Goal: Find specific page/section: Find specific page/section

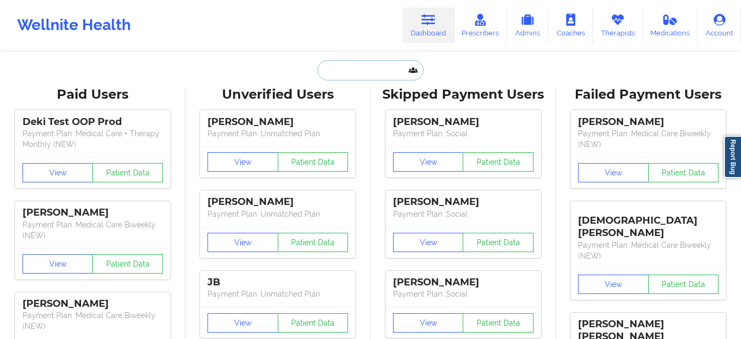
click at [362, 69] on input "text" at bounding box center [370, 70] width 106 height 20
paste input "[EMAIL_ADDRESS][DOMAIN_NAME]"
type input "[EMAIL_ADDRESS][DOMAIN_NAME]"
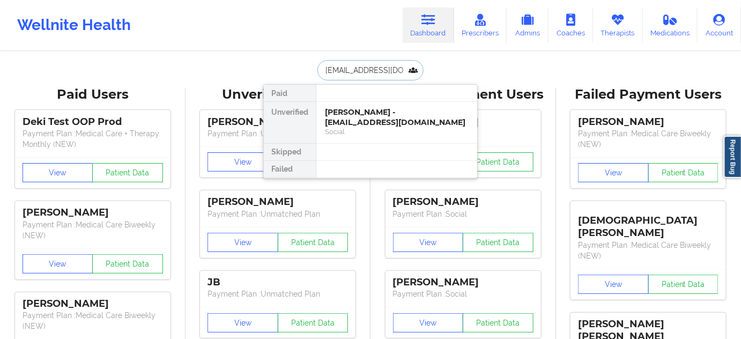
click at [354, 120] on div "[PERSON_NAME] - [EMAIL_ADDRESS][DOMAIN_NAME]" at bounding box center [397, 117] width 144 height 20
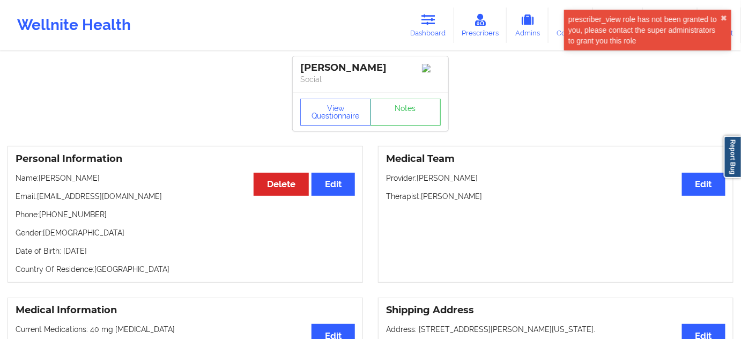
click at [315, 70] on div "[PERSON_NAME]" at bounding box center [370, 68] width 140 height 12
click at [330, 83] on p "Social" at bounding box center [370, 79] width 140 height 11
click at [319, 64] on div "[PERSON_NAME]" at bounding box center [370, 68] width 140 height 12
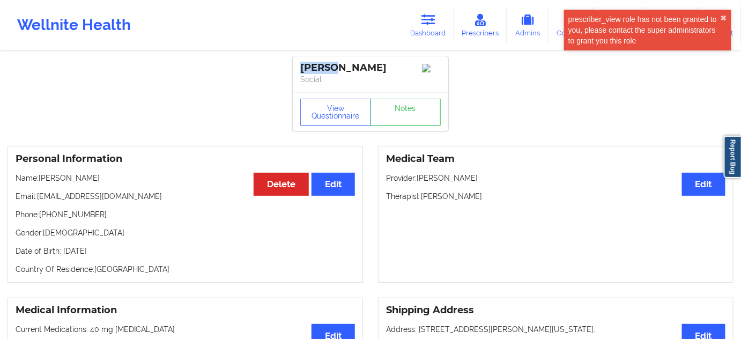
click at [319, 64] on div "[PERSON_NAME]" at bounding box center [370, 68] width 140 height 12
copy div "[PERSON_NAME]"
click at [353, 62] on div "[PERSON_NAME]" at bounding box center [370, 68] width 140 height 12
copy div "[PERSON_NAME]"
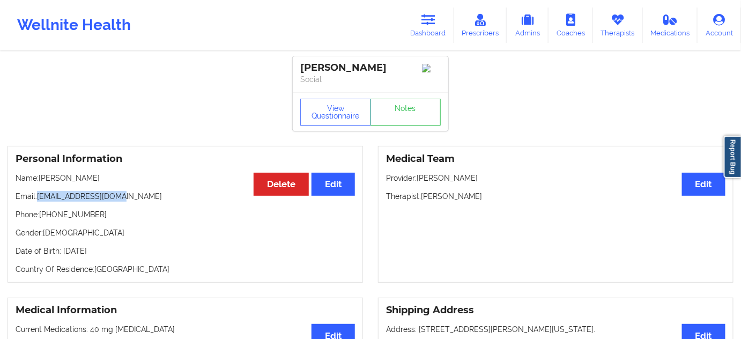
drag, startPoint x: 38, startPoint y: 199, endPoint x: 139, endPoint y: 202, distance: 101.3
click at [139, 202] on p "Email: [EMAIL_ADDRESS][DOMAIN_NAME]" at bounding box center [185, 196] width 339 height 11
copy p "[EMAIL_ADDRESS][DOMAIN_NAME]"
drag, startPoint x: 46, startPoint y: 217, endPoint x: 175, endPoint y: 190, distance: 132.4
click at [113, 217] on p "Phone: [PHONE_NUMBER]" at bounding box center [185, 214] width 339 height 11
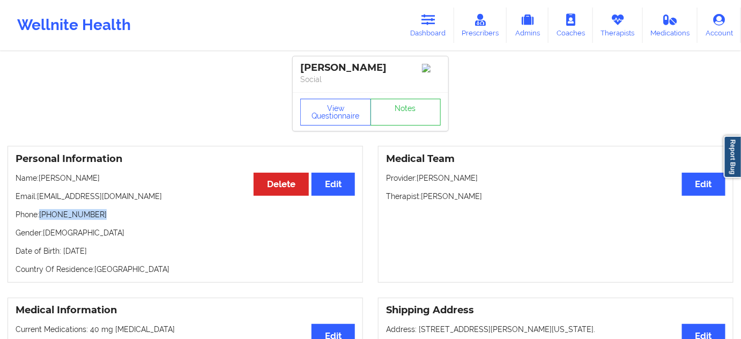
copy p "[PHONE_NUMBER]"
drag, startPoint x: 422, startPoint y: 198, endPoint x: 489, endPoint y: 202, distance: 67.1
click at [489, 202] on p "Therapist: [PERSON_NAME]" at bounding box center [555, 196] width 339 height 11
copy p "[PERSON_NAME]"
drag, startPoint x: 380, startPoint y: 65, endPoint x: 301, endPoint y: 68, distance: 79.4
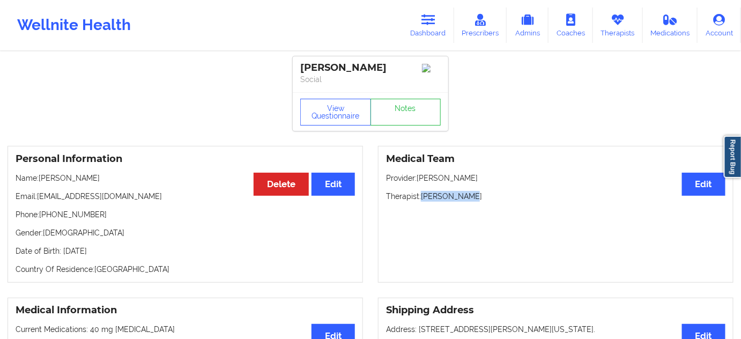
click at [301, 68] on div "[PERSON_NAME]" at bounding box center [370, 68] width 140 height 12
copy div "[PERSON_NAME]"
drag, startPoint x: 37, startPoint y: 197, endPoint x: 128, endPoint y: 200, distance: 90.6
click at [128, 200] on p "Email: [EMAIL_ADDRESS][DOMAIN_NAME]" at bounding box center [185, 196] width 339 height 11
copy p "[EMAIL_ADDRESS][DOMAIN_NAME]"
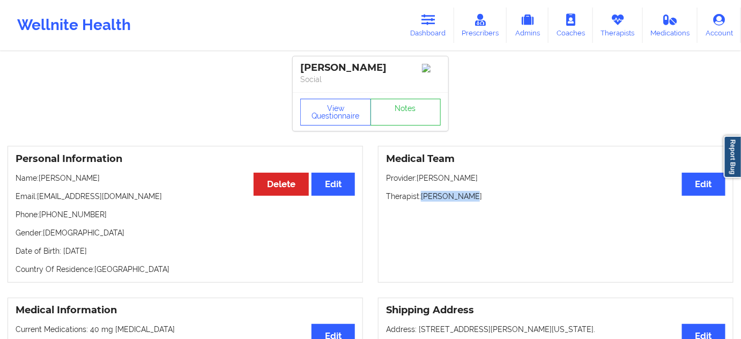
drag, startPoint x: 422, startPoint y: 198, endPoint x: 481, endPoint y: 196, distance: 59.0
click at [481, 196] on p "Therapist: [PERSON_NAME]" at bounding box center [555, 196] width 339 height 11
copy p "[PERSON_NAME]"
click at [436, 26] on link "Dashboard" at bounding box center [427, 25] width 51 height 35
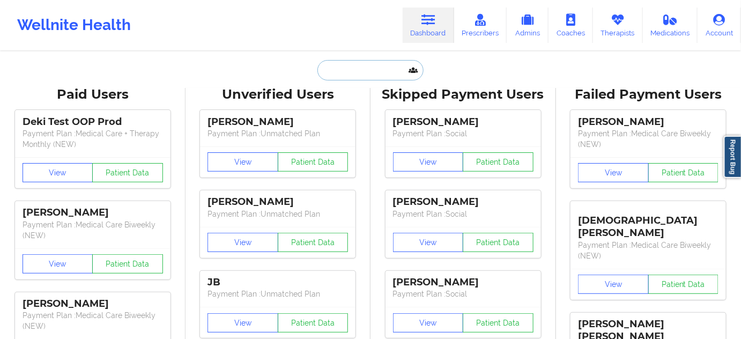
click at [372, 71] on input "text" at bounding box center [370, 70] width 106 height 20
paste input "[PERSON_NAME]"
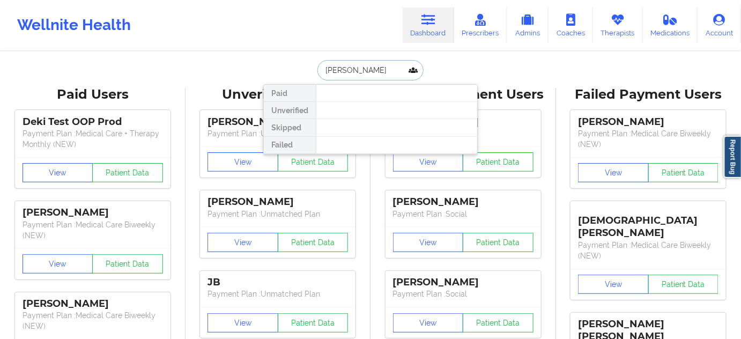
type input "[PERSON_NAME]"
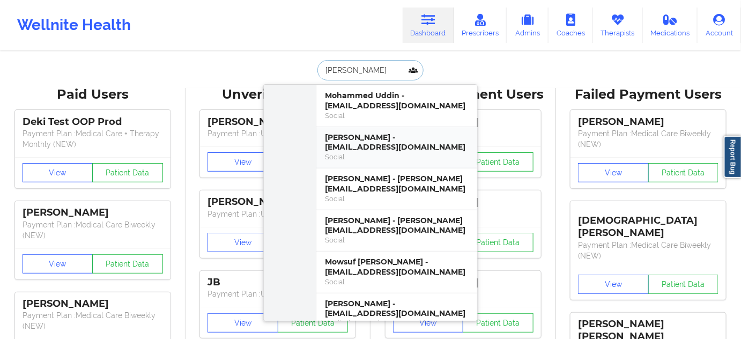
scroll to position [195, 0]
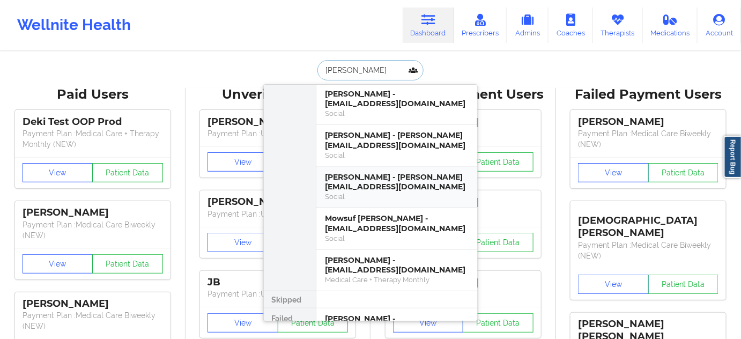
click at [369, 179] on div "[PERSON_NAME] - [PERSON_NAME][EMAIL_ADDRESS][DOMAIN_NAME]" at bounding box center [397, 182] width 144 height 20
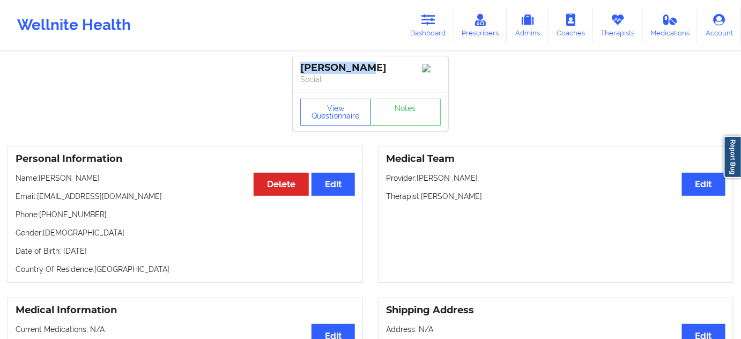
drag, startPoint x: 371, startPoint y: 70, endPoint x: 299, endPoint y: 65, distance: 73.0
click at [299, 65] on div "[PERSON_NAME] Social" at bounding box center [370, 74] width 155 height 36
copy div "[PERSON_NAME]"
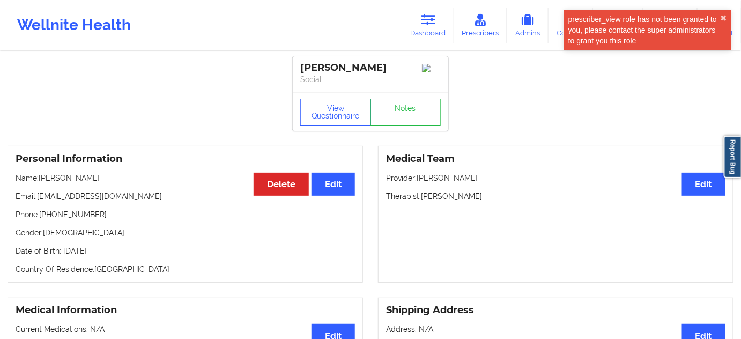
click at [355, 81] on p "Social" at bounding box center [370, 79] width 140 height 11
click at [350, 68] on div "[PERSON_NAME]" at bounding box center [370, 68] width 140 height 12
copy div "[PERSON_NAME]"
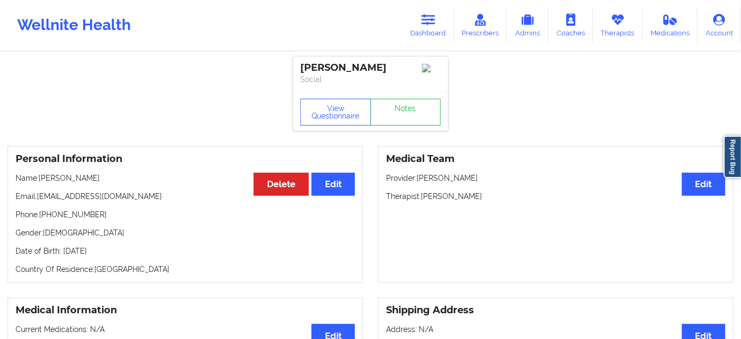
click at [317, 65] on div "[PERSON_NAME]" at bounding box center [370, 68] width 140 height 12
click at [346, 71] on div "[PERSON_NAME]" at bounding box center [370, 68] width 140 height 12
drag, startPoint x: 39, startPoint y: 197, endPoint x: 124, endPoint y: 194, distance: 84.7
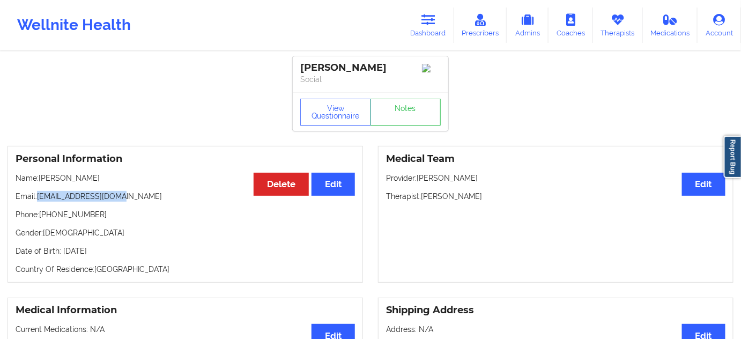
click at [124, 194] on p "Email: [EMAIL_ADDRESS][DOMAIN_NAME]" at bounding box center [185, 196] width 339 height 11
drag, startPoint x: 41, startPoint y: 216, endPoint x: 112, endPoint y: 214, distance: 70.8
click at [112, 214] on p "Phone: [PHONE_NUMBER]" at bounding box center [185, 214] width 339 height 11
drag, startPoint x: 364, startPoint y: 70, endPoint x: 301, endPoint y: 65, distance: 63.4
click at [301, 65] on div "[PERSON_NAME]" at bounding box center [370, 68] width 140 height 12
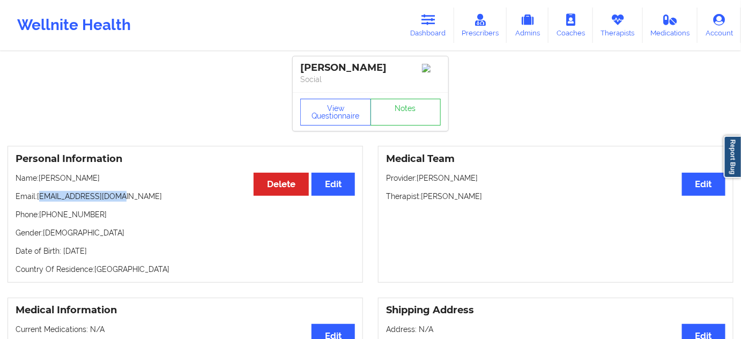
drag, startPoint x: 40, startPoint y: 195, endPoint x: 131, endPoint y: 198, distance: 91.7
click at [131, 198] on p "Email: [EMAIL_ADDRESS][DOMAIN_NAME]" at bounding box center [185, 196] width 339 height 11
drag, startPoint x: 40, startPoint y: 200, endPoint x: 136, endPoint y: 194, distance: 95.6
click at [136, 194] on p "Email: [EMAIL_ADDRESS][DOMAIN_NAME]" at bounding box center [185, 196] width 339 height 11
drag, startPoint x: 422, startPoint y: 200, endPoint x: 494, endPoint y: 203, distance: 71.9
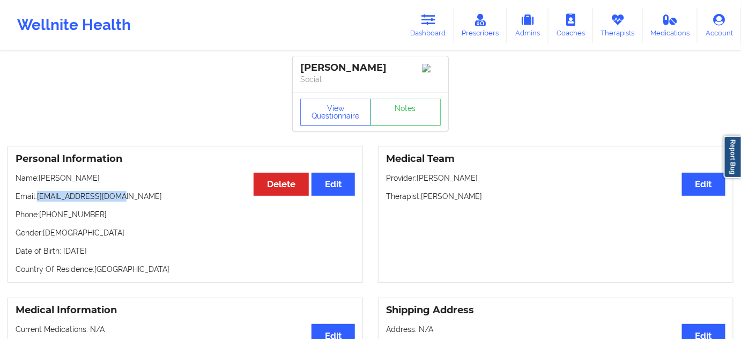
click at [494, 202] on p "Therapist: [PERSON_NAME]" at bounding box center [555, 196] width 339 height 11
